Goal: Use online tool/utility

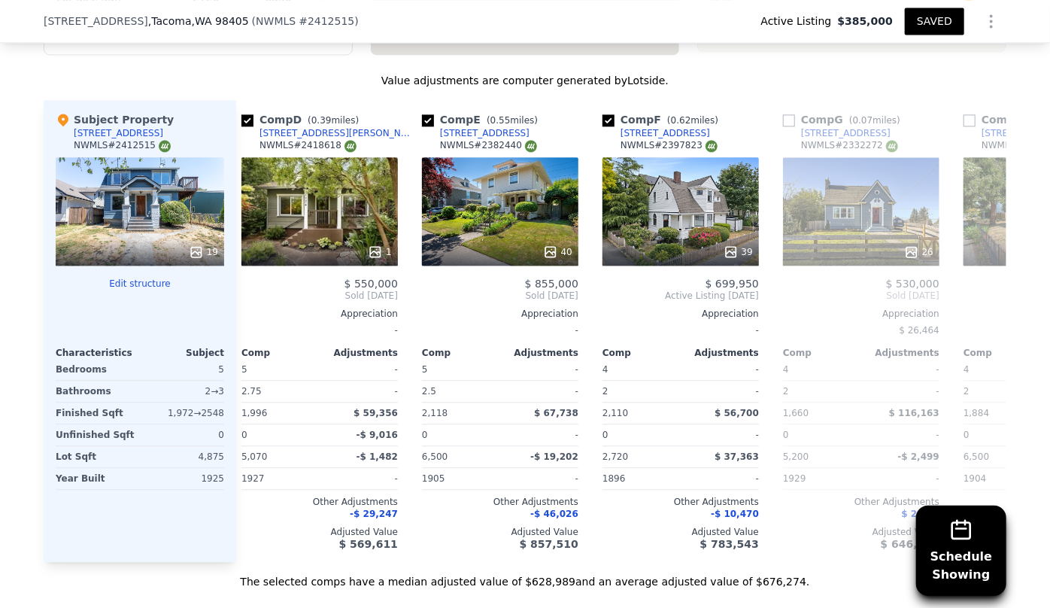
scroll to position [1567, 0]
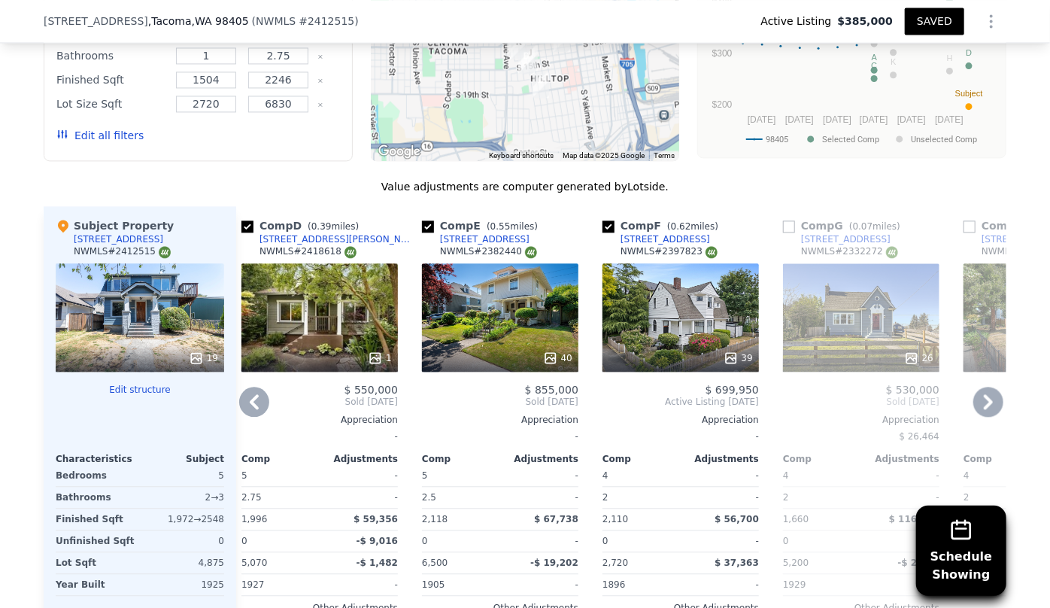
click at [253, 394] on icon at bounding box center [254, 401] width 9 height 15
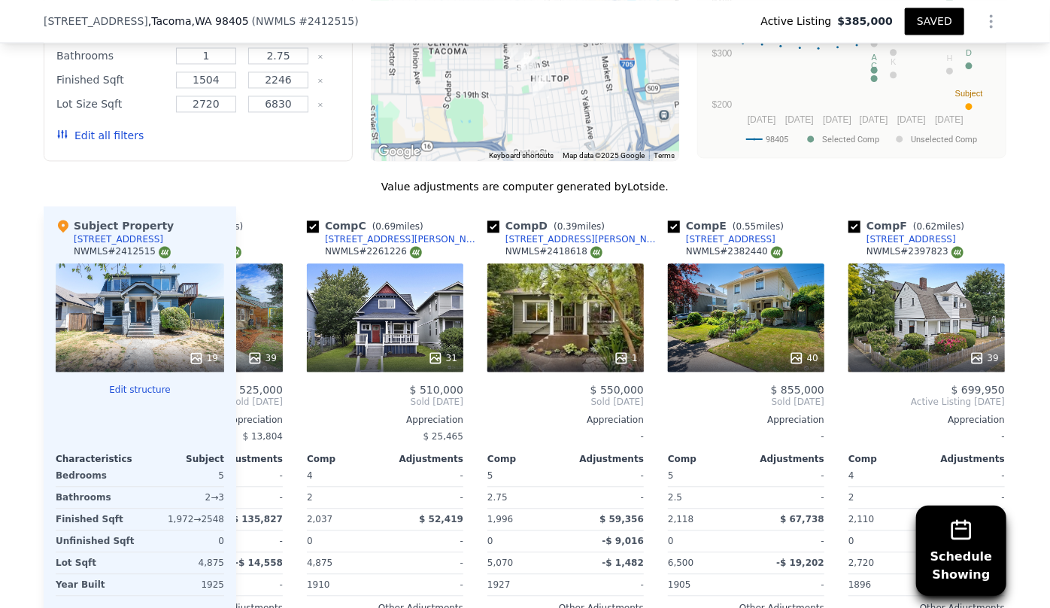
scroll to position [0, 193]
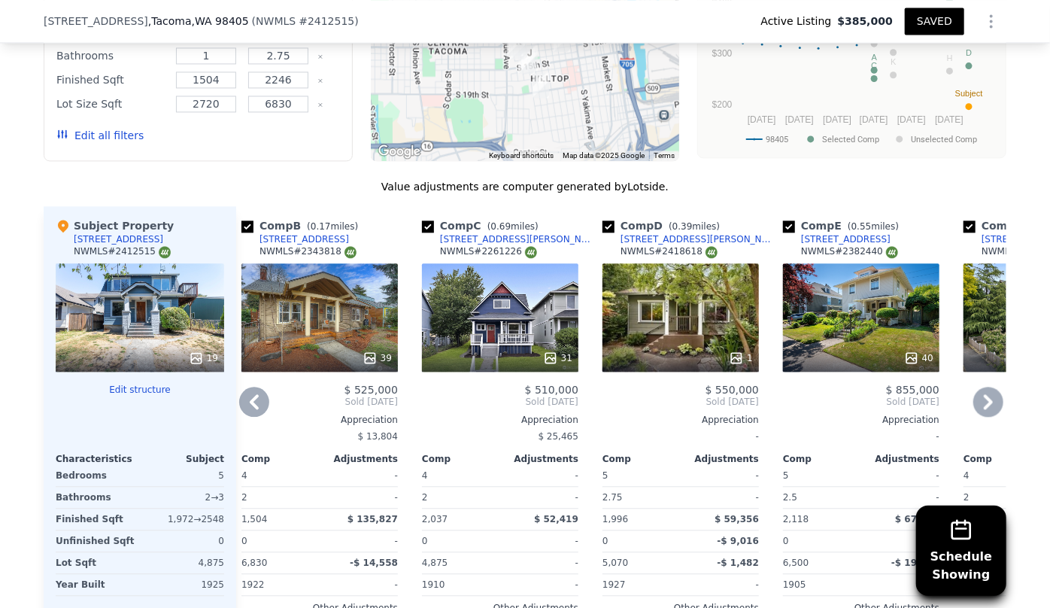
click at [253, 387] on icon at bounding box center [254, 402] width 30 height 30
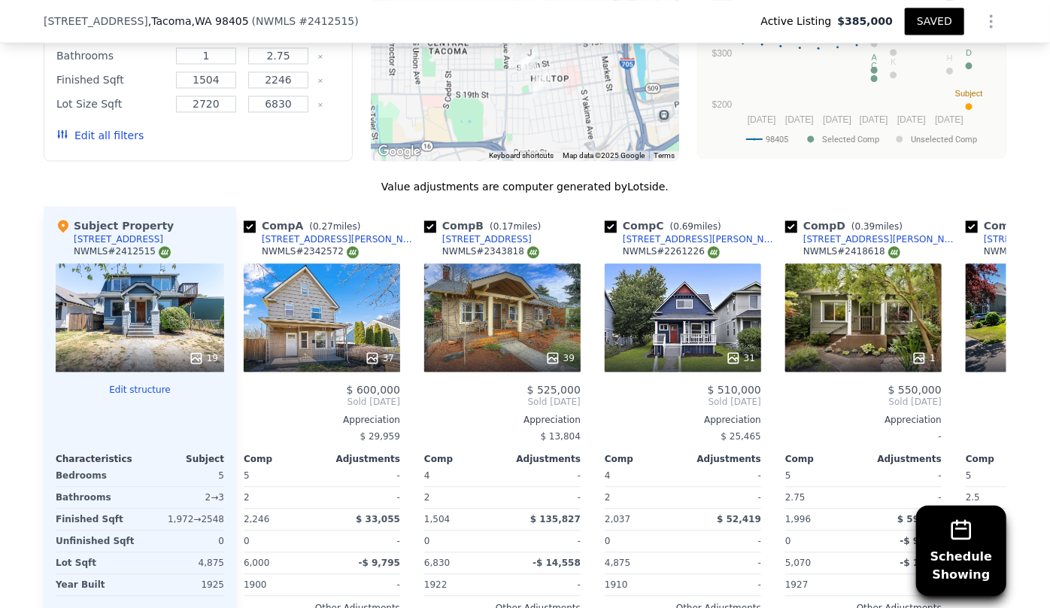
scroll to position [0, 0]
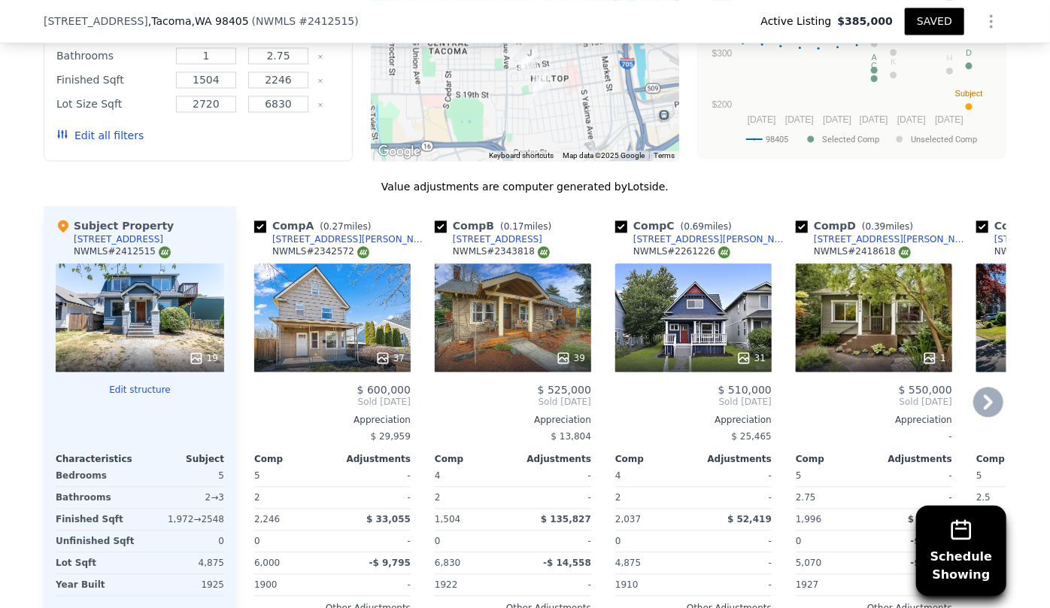
click at [986, 387] on icon at bounding box center [988, 402] width 30 height 30
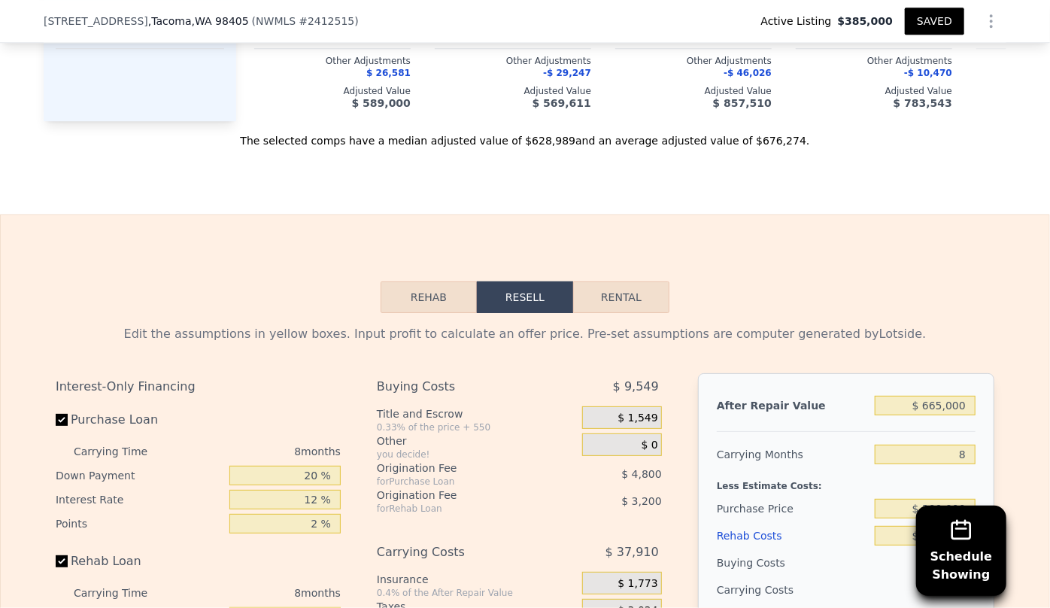
scroll to position [2182, 0]
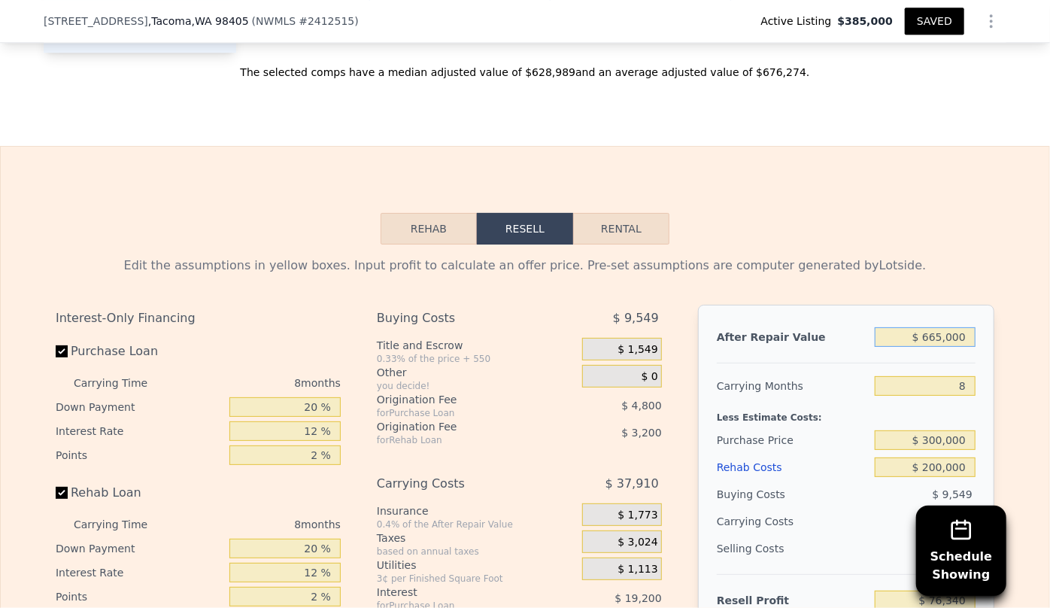
click at [939, 327] on input "$ 665,000" at bounding box center [925, 337] width 101 height 20
type input "$ 000"
type input "-$ 546,236"
type input "$ 5,000"
type input "-$ 541,555"
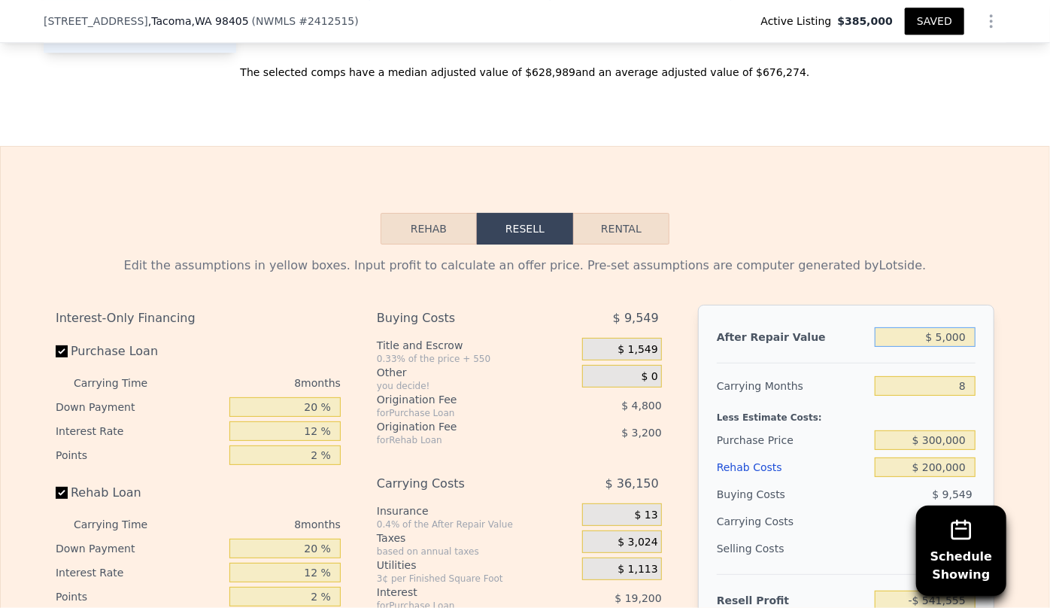
type input "$ 50,000"
type input "-$ 499,426"
type input "$ 500,000"
type input "-$ 78,134"
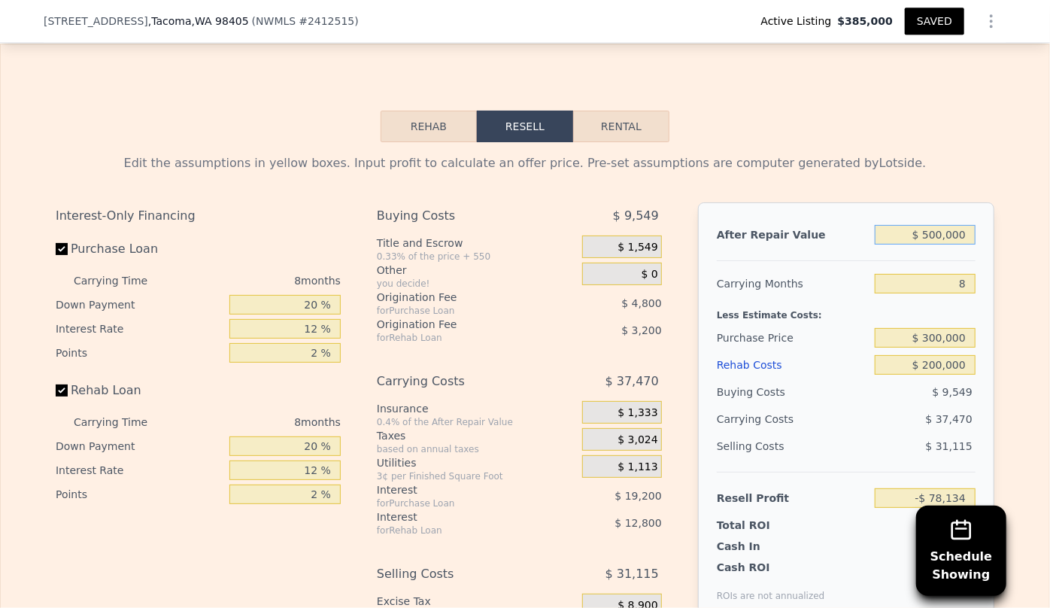
scroll to position [2319, 0]
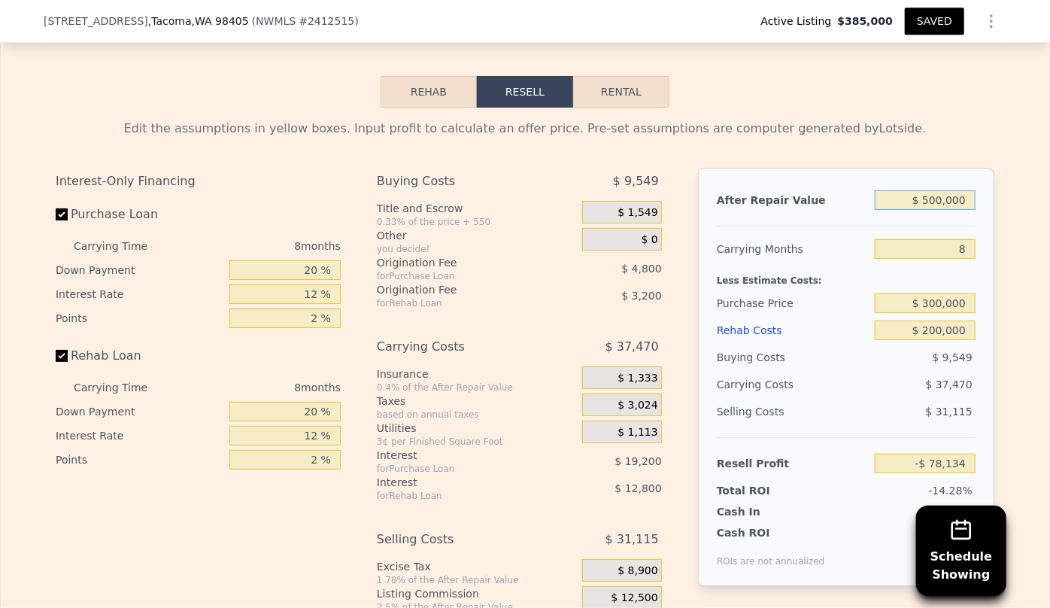
type input "$ 500,000"
click at [932, 293] on input "$ 300,000" at bounding box center [925, 303] width 101 height 20
type input "$ 200,000"
click at [863, 371] on div "$ 37,470" at bounding box center [896, 384] width 159 height 27
type input "$ 30,199"
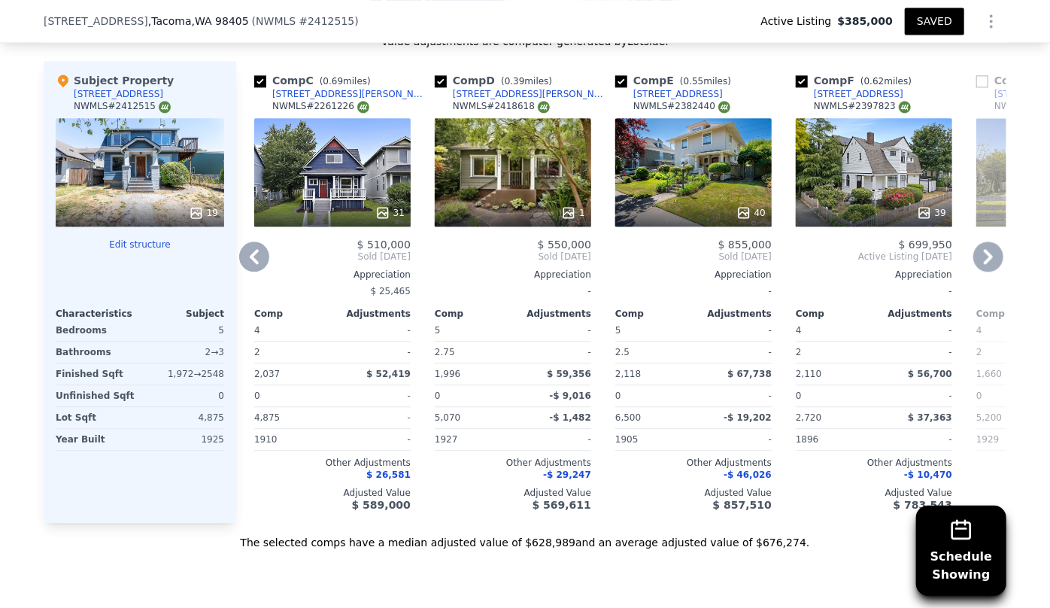
scroll to position [1498, 0]
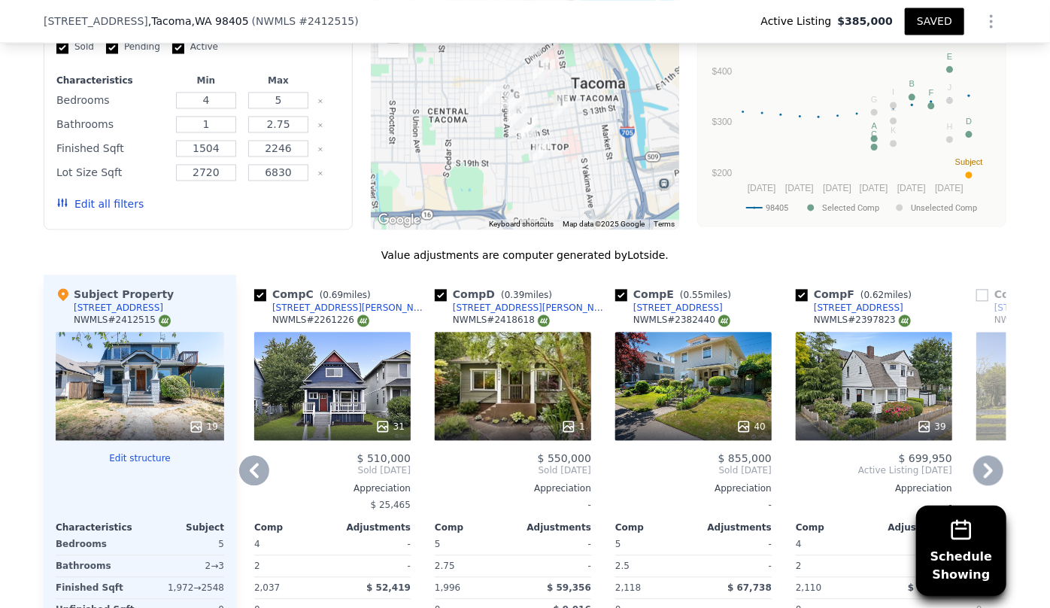
click at [988, 455] on icon at bounding box center [988, 470] width 30 height 30
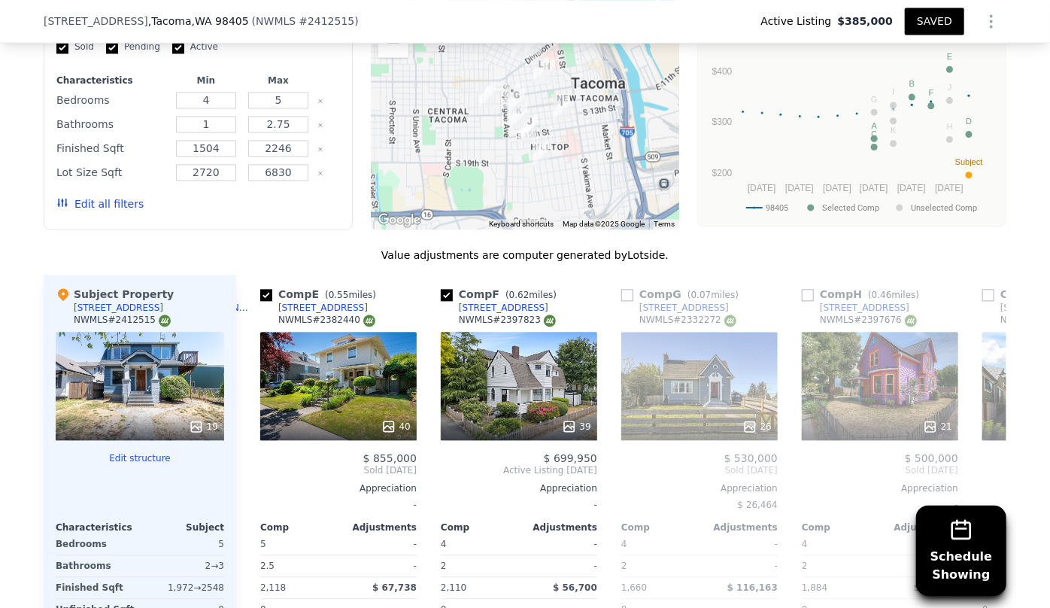
scroll to position [0, 722]
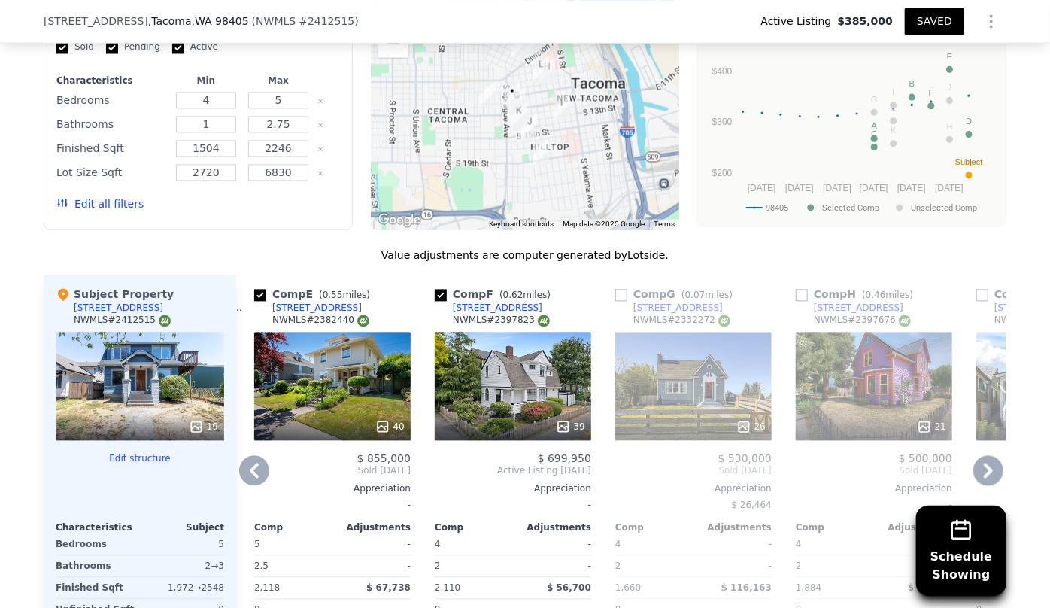
click at [256, 455] on icon at bounding box center [254, 470] width 30 height 30
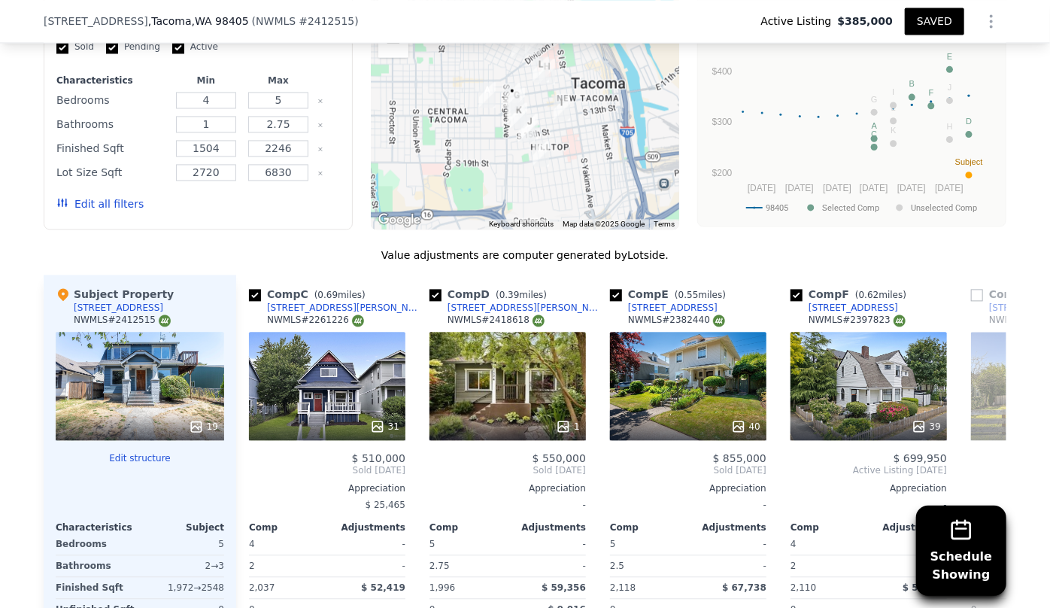
scroll to position [0, 361]
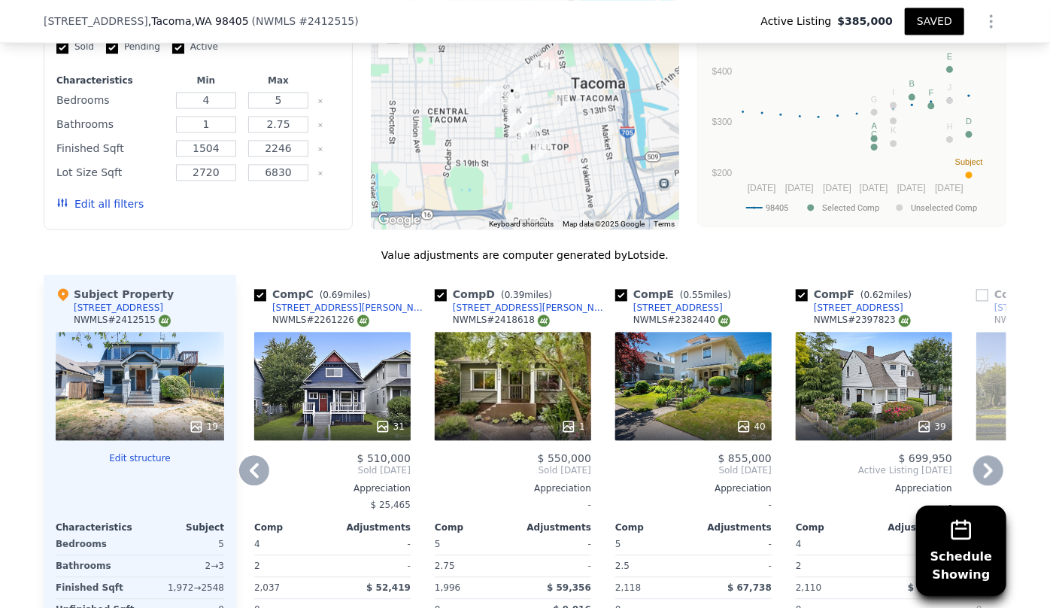
click at [993, 455] on icon at bounding box center [988, 470] width 30 height 30
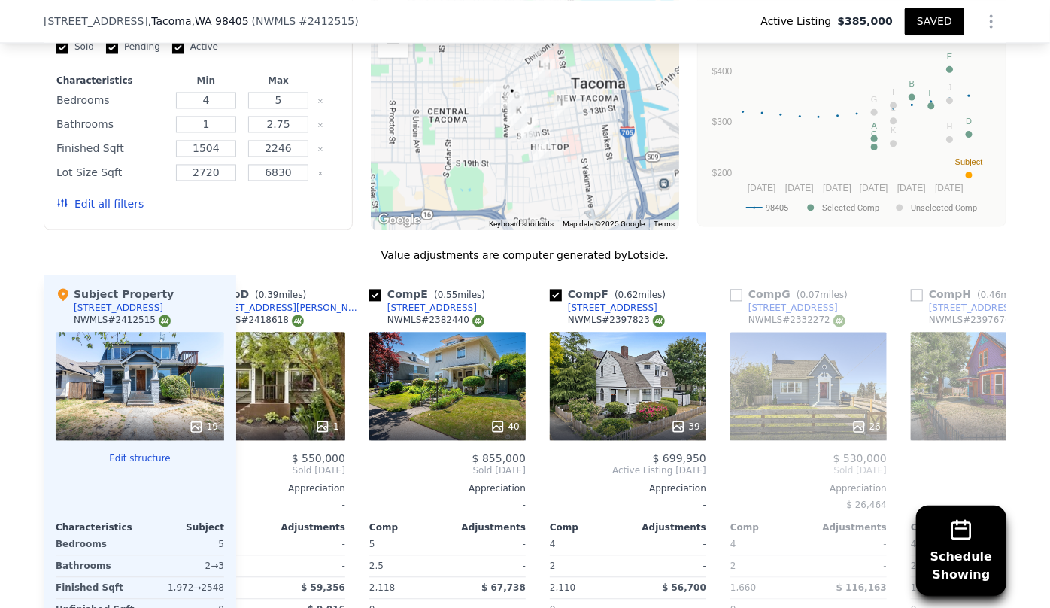
scroll to position [0, 722]
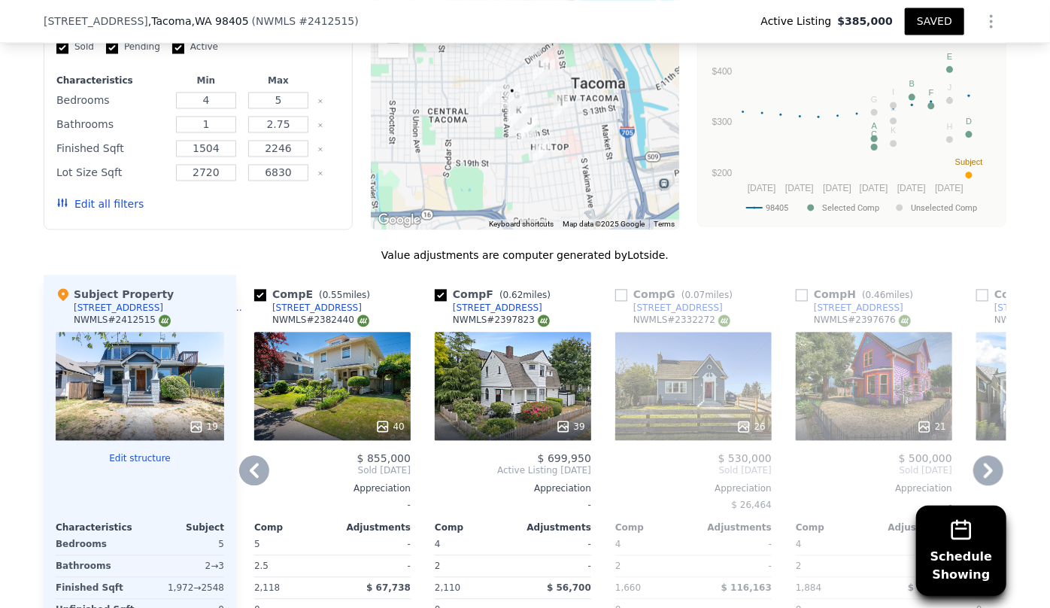
click at [318, 302] on div "[STREET_ADDRESS]" at bounding box center [317, 308] width 90 height 12
type input "$ 665,000"
type input "$ 76,340"
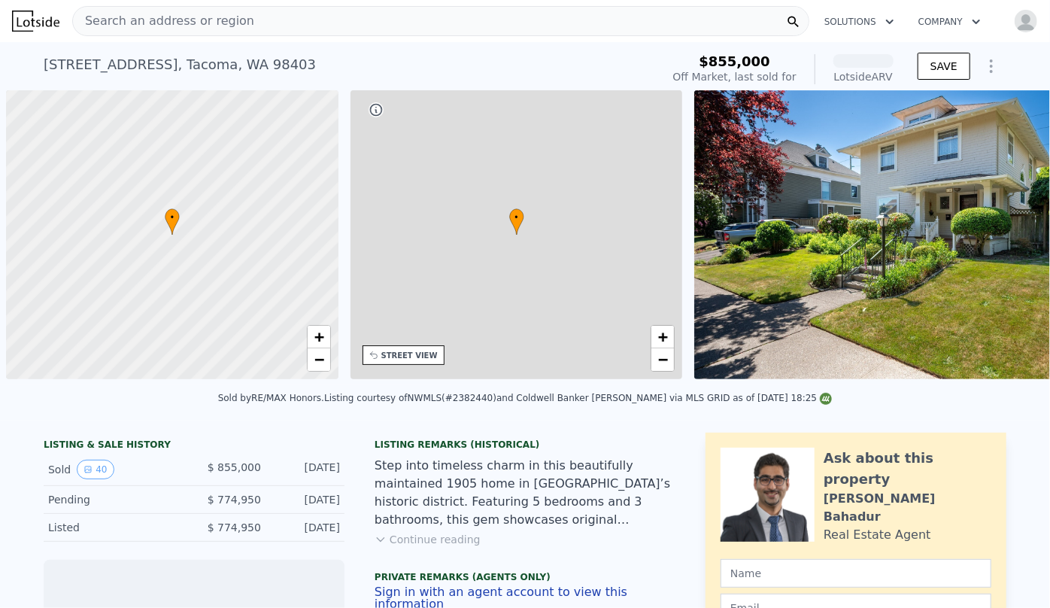
scroll to position [0, 6]
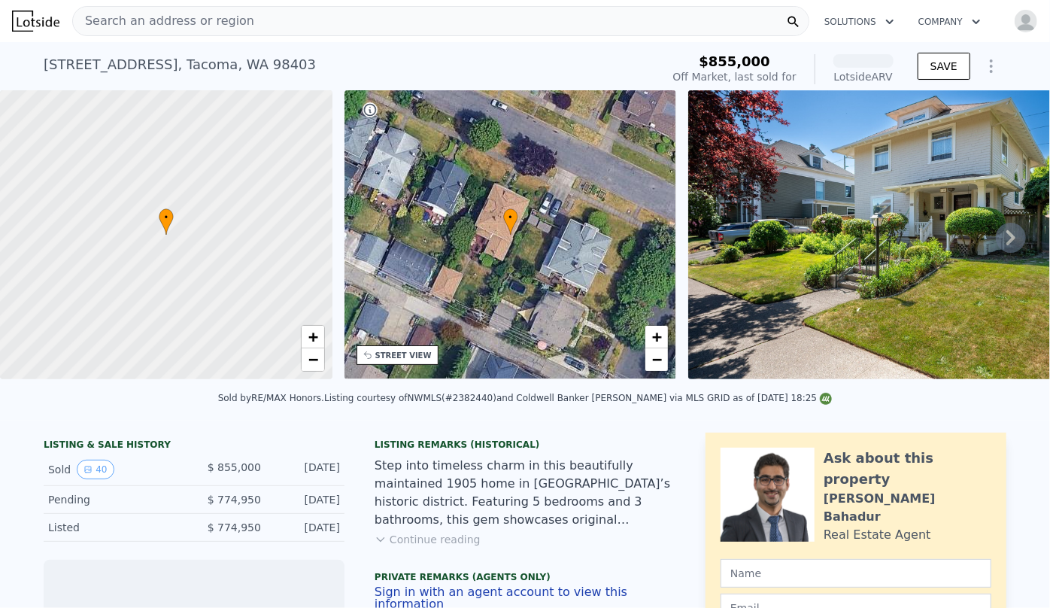
drag, startPoint x: 82, startPoint y: 62, endPoint x: 253, endPoint y: 65, distance: 171.5
click at [308, 56] on div "[STREET_ADDRESS] Sold [DATE] for $855k (~ARV ) $855,000 Off Market, last sold f…" at bounding box center [525, 66] width 1050 height 48
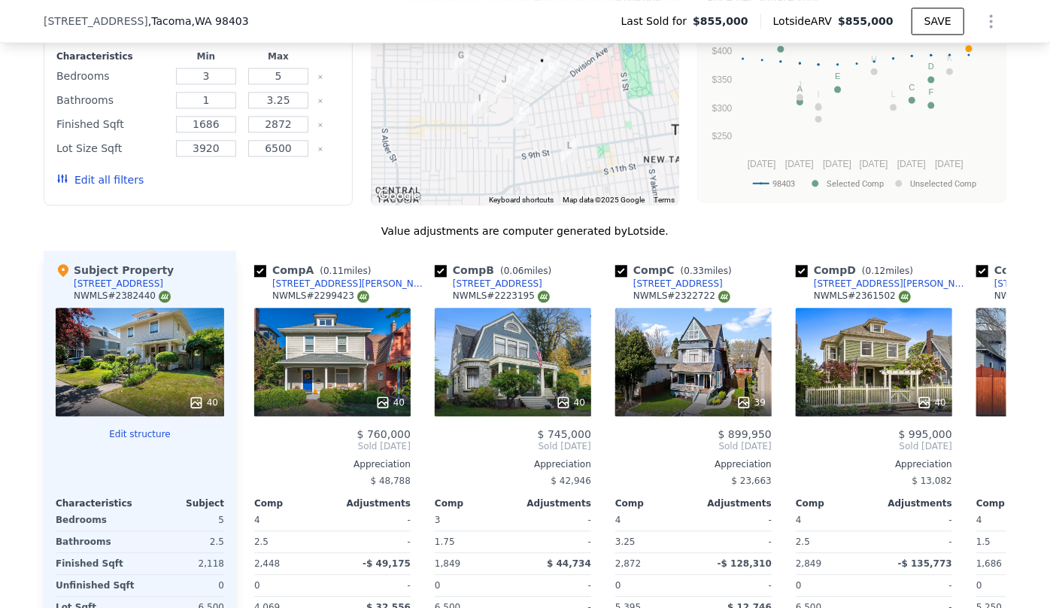
scroll to position [1772, 0]
